Goal: Navigation & Orientation: Find specific page/section

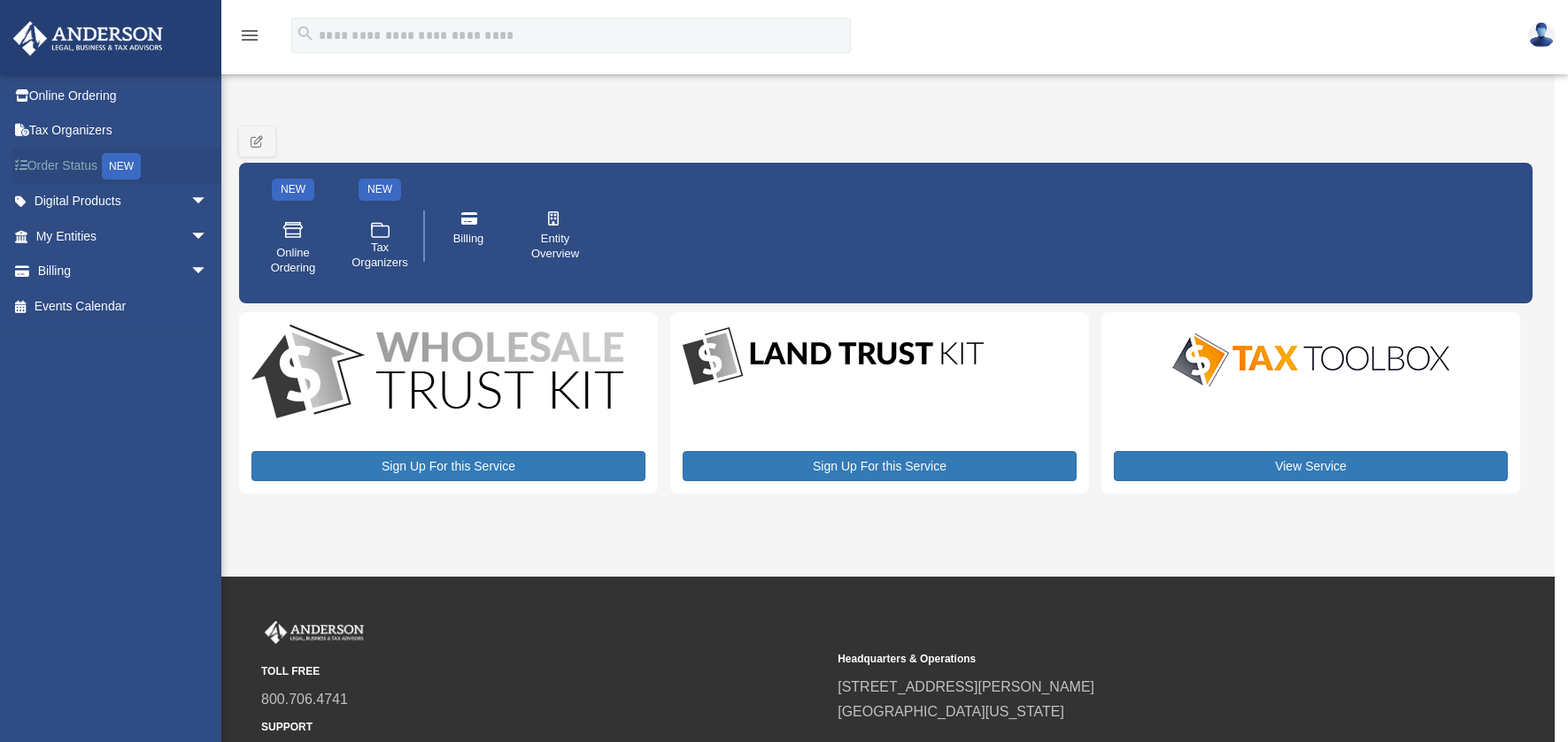
click at [64, 165] on link "Order Status NEW" at bounding box center [124, 166] width 222 height 37
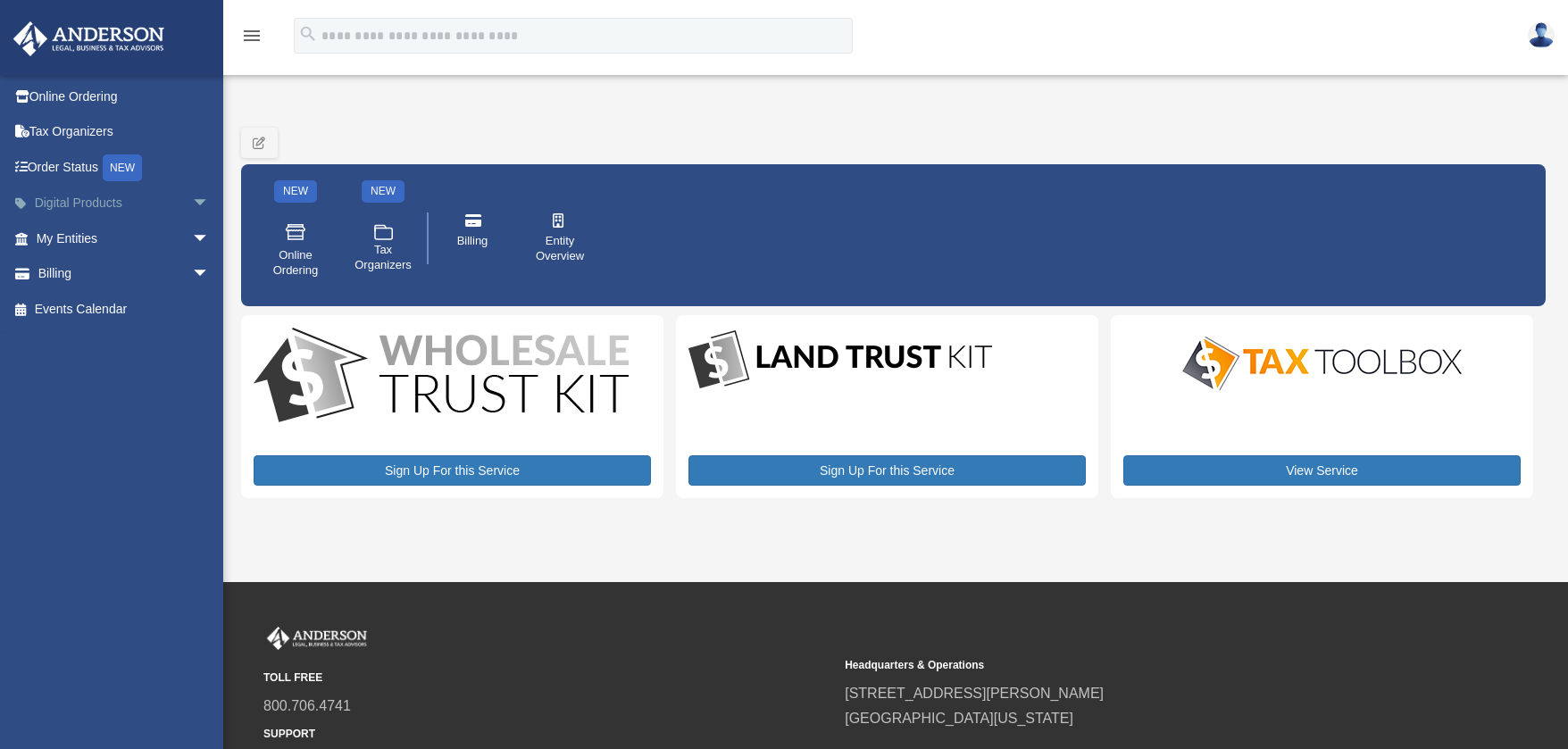
click at [192, 201] on span "arrow_drop_down" at bounding box center [209, 205] width 36 height 37
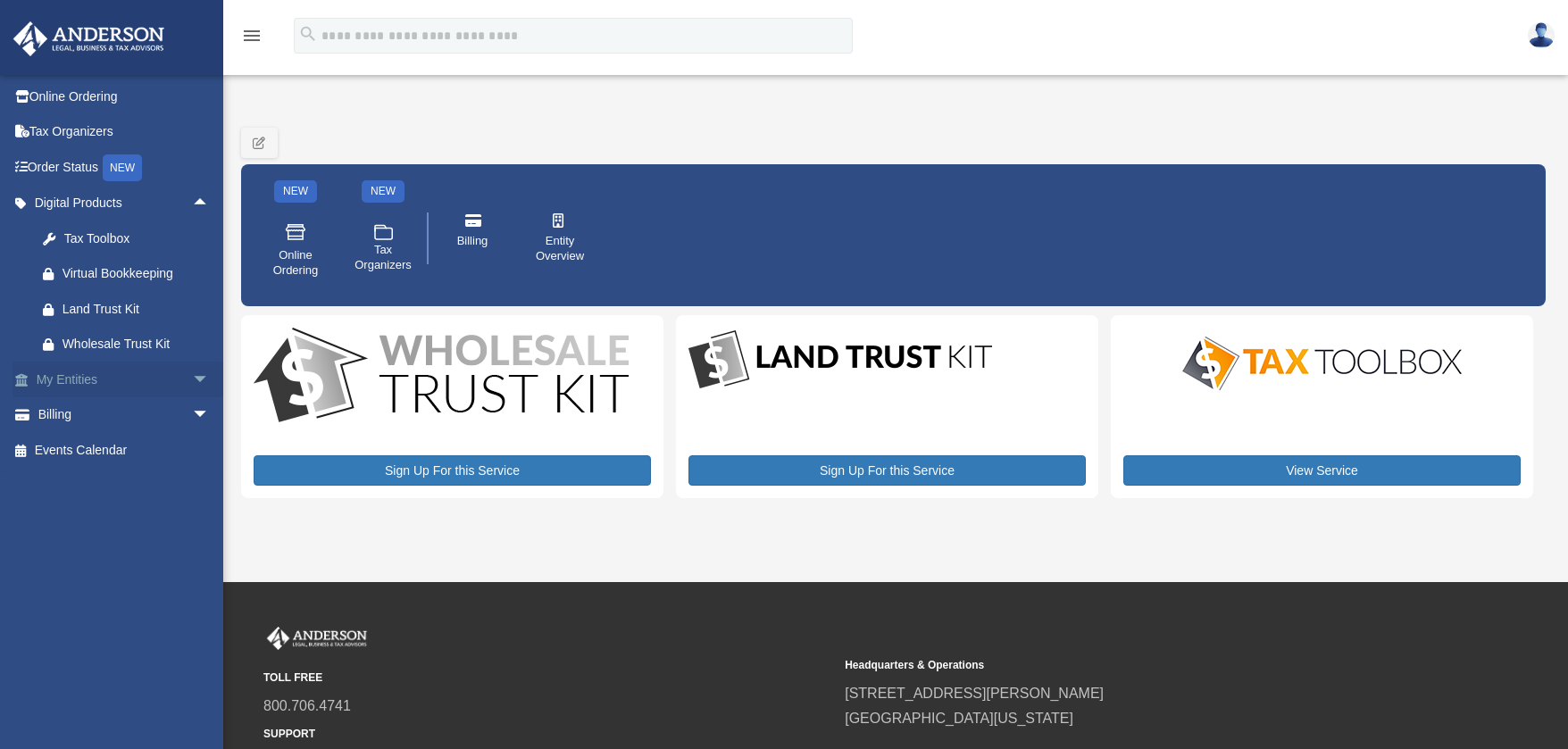
click at [192, 382] on span "arrow_drop_down" at bounding box center [209, 380] width 36 height 37
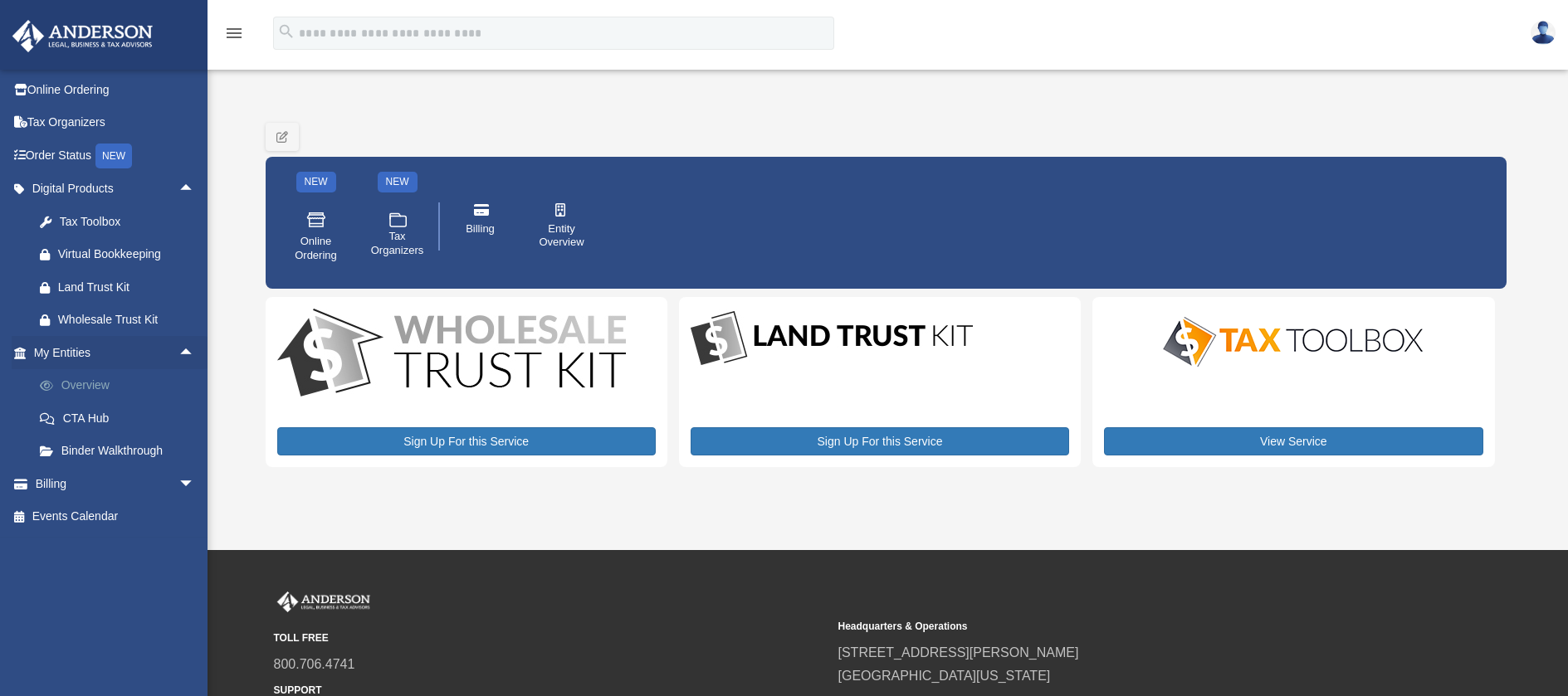
click at [95, 386] on link "Overview" at bounding box center [121, 386] width 196 height 33
click at [178, 489] on span "arrow_drop_down" at bounding box center [195, 484] width 33 height 34
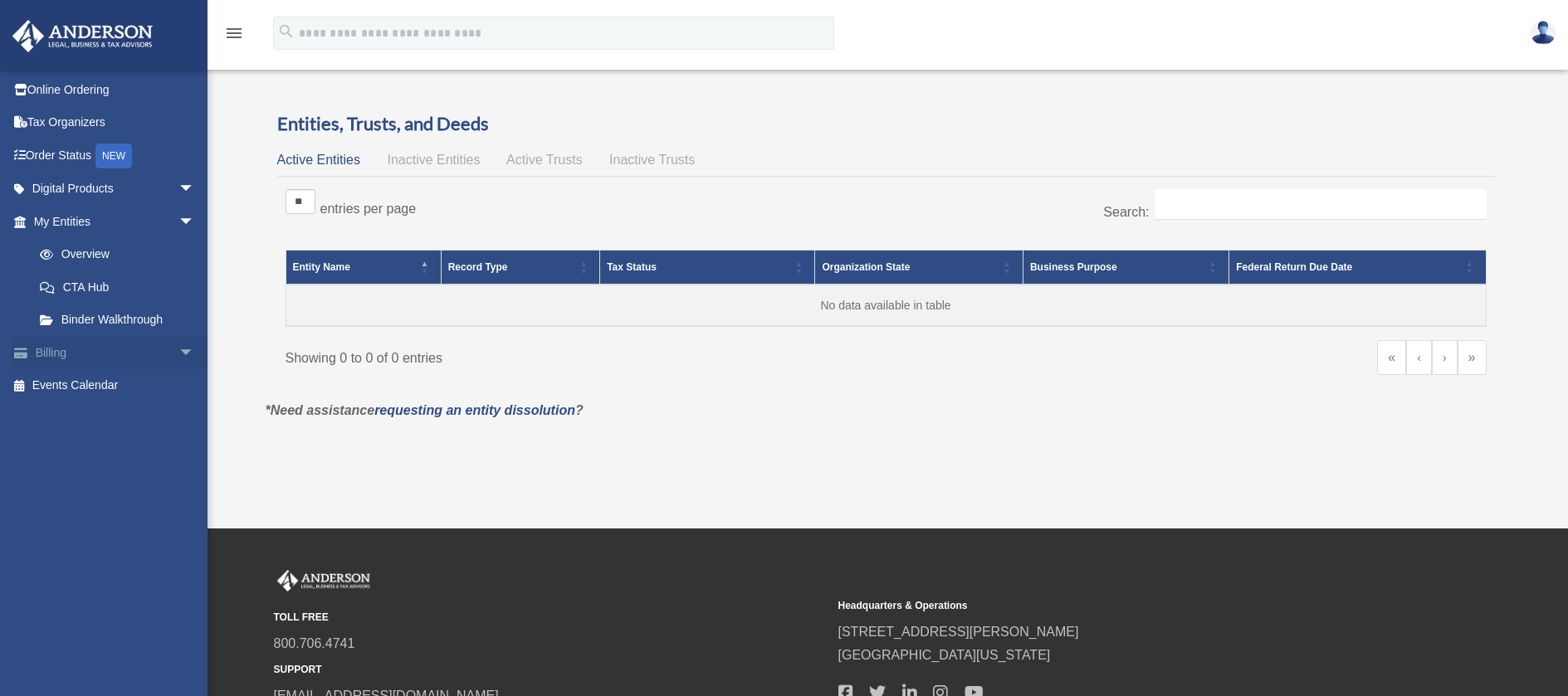
click at [178, 356] on span "arrow_drop_down" at bounding box center [195, 353] width 33 height 34
click at [108, 420] on link "Past Invoices" at bounding box center [121, 419] width 196 height 33
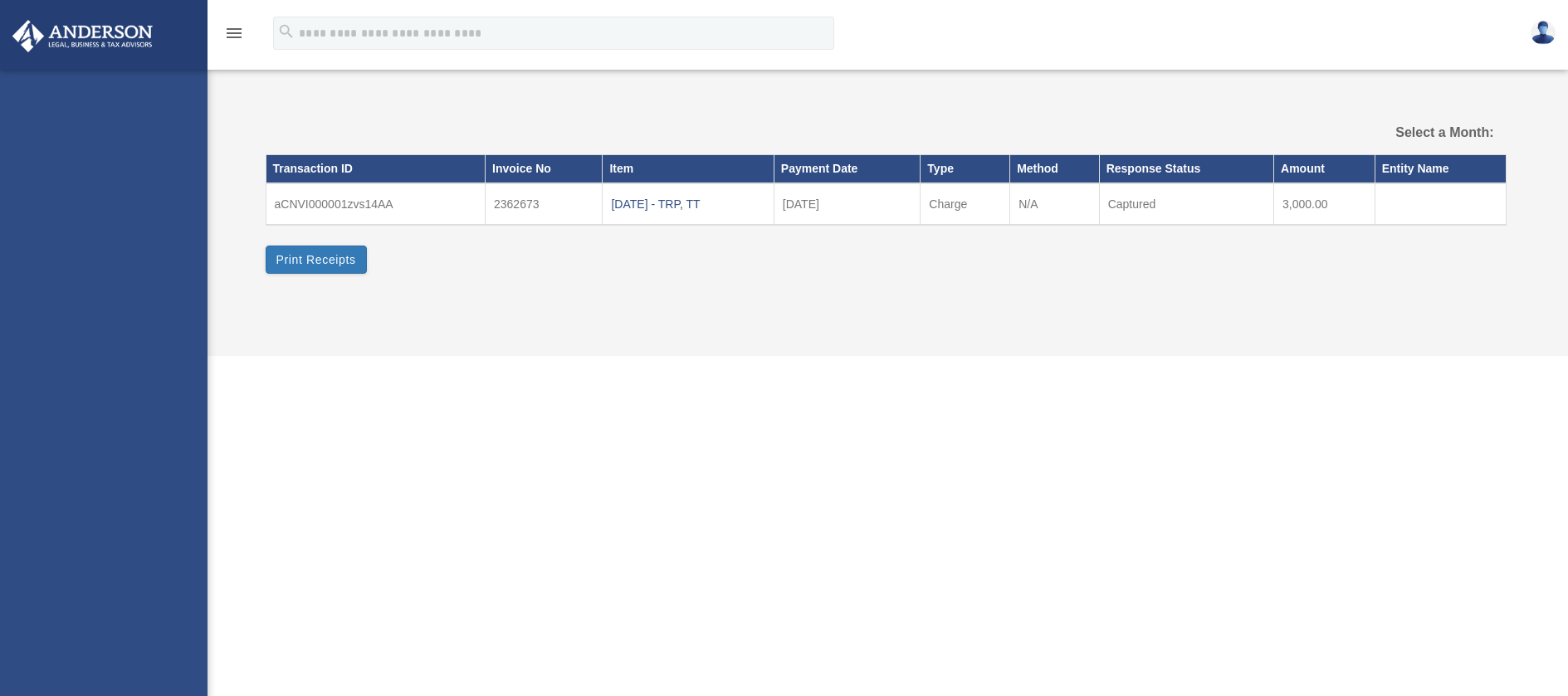
select select
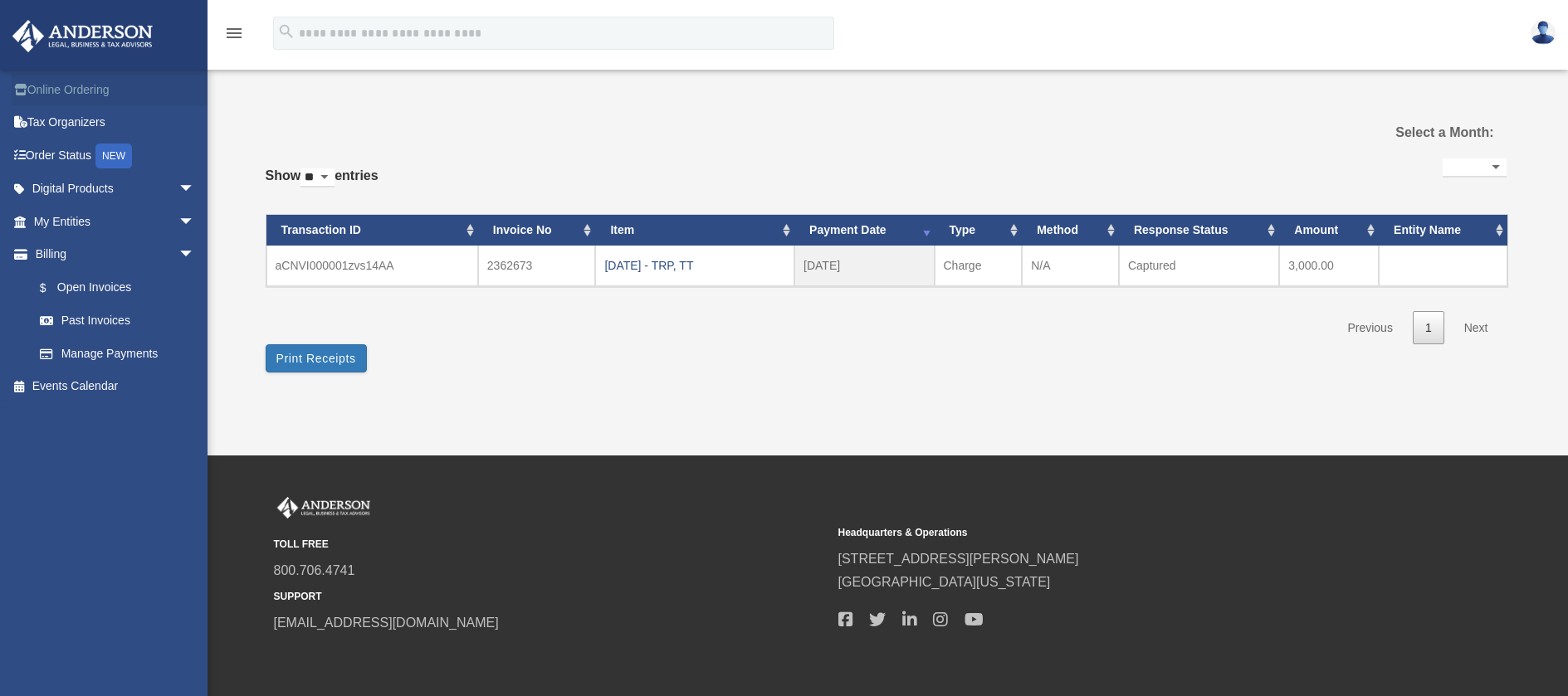
click at [94, 96] on link "Online Ordering" at bounding box center [116, 90] width 208 height 33
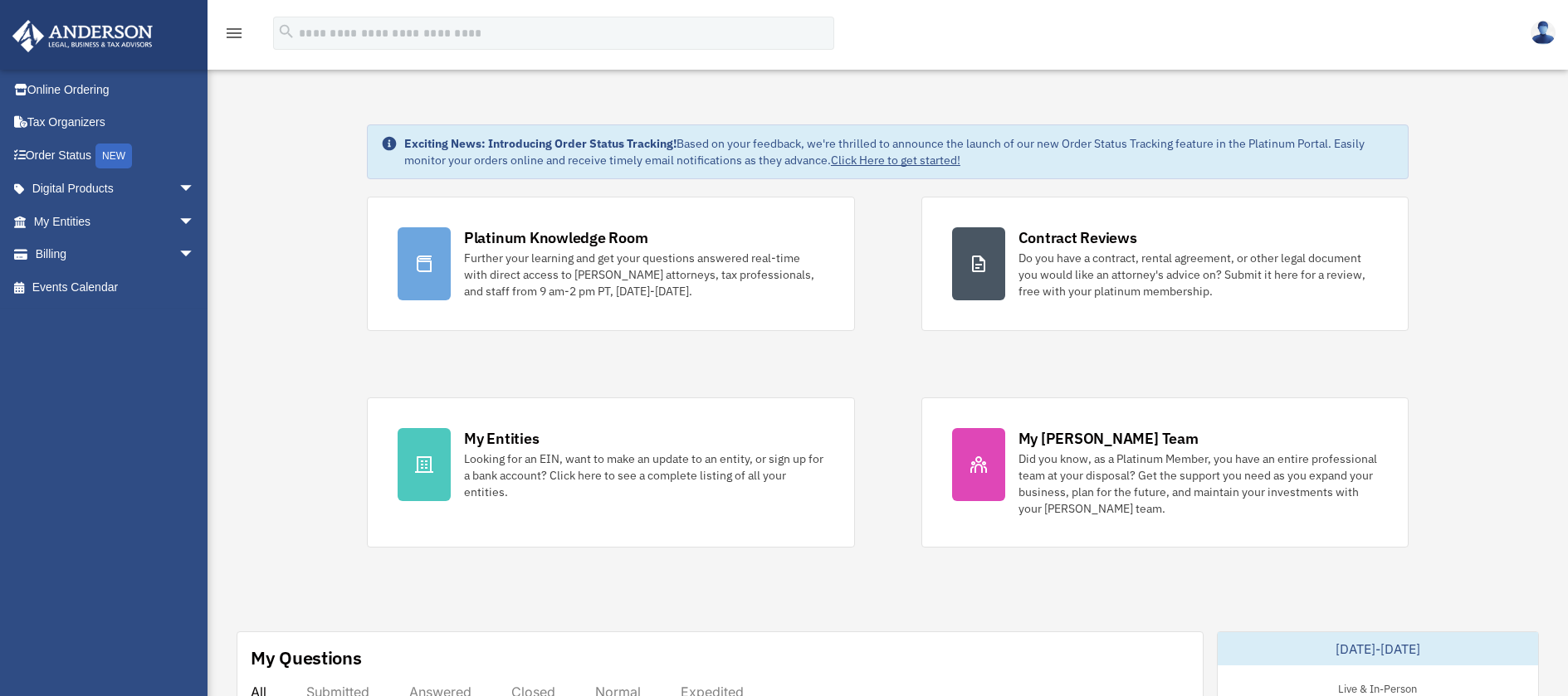
click at [1543, 41] on img at bounding box center [1544, 33] width 25 height 24
